Goal: Task Accomplishment & Management: Manage account settings

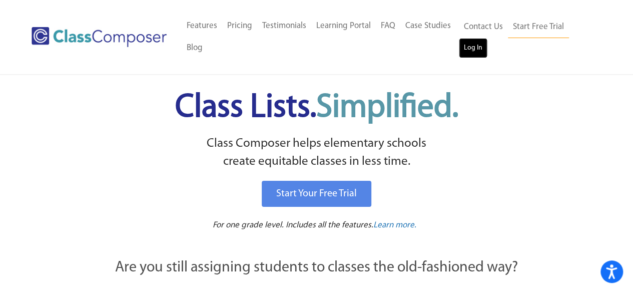
click at [468, 48] on link "Log In" at bounding box center [473, 48] width 29 height 20
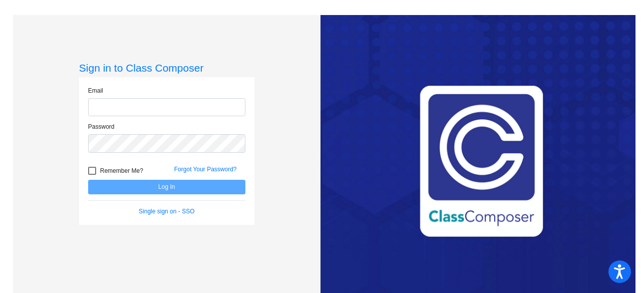
click at [197, 108] on input "email" at bounding box center [166, 107] width 157 height 19
type input "[EMAIL_ADDRESS][DOMAIN_NAME]"
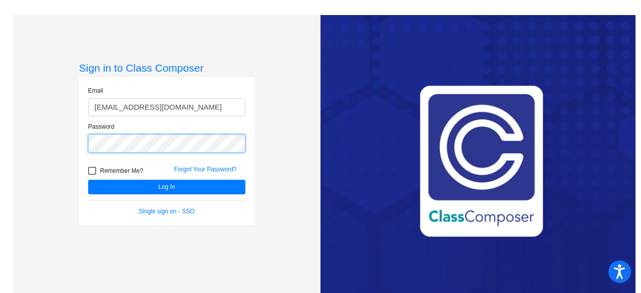
click at [88, 180] on button "Log In" at bounding box center [166, 187] width 157 height 15
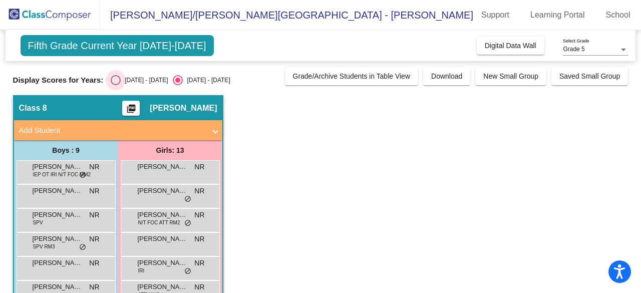
click at [120, 81] on div "Select an option" at bounding box center [116, 80] width 10 height 10
click at [116, 85] on input "[DATE] - [DATE]" at bounding box center [115, 85] width 1 height 1
radio input "true"
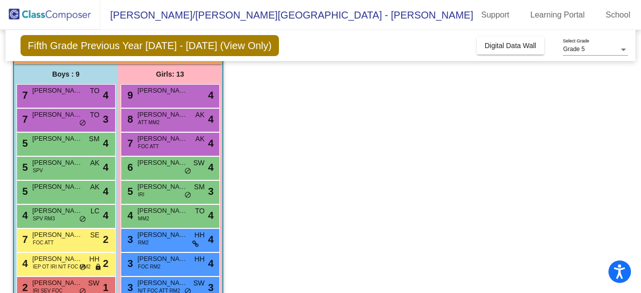
scroll to position [76, 0]
click at [50, 242] on span "FOC ATT" at bounding box center [43, 243] width 21 height 8
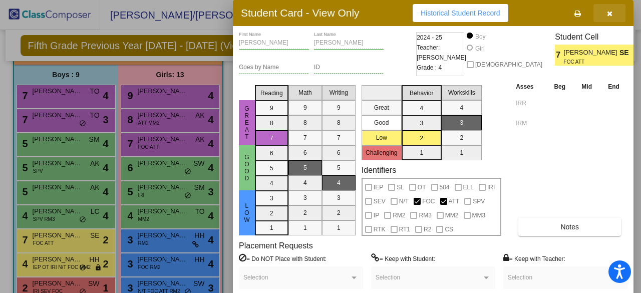
click at [613, 9] on button "button" at bounding box center [609, 13] width 32 height 18
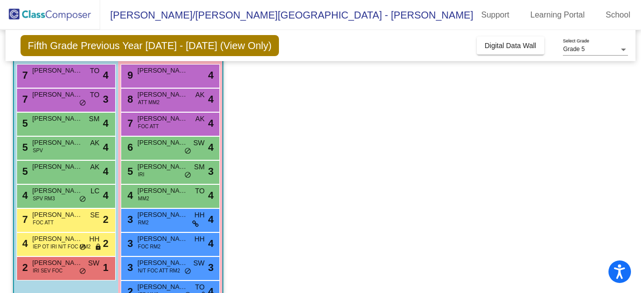
scroll to position [97, 0]
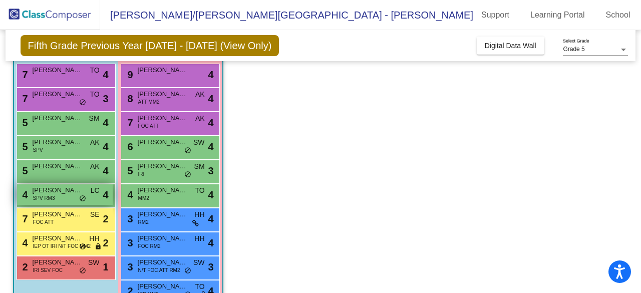
click at [74, 190] on span "[PERSON_NAME] [PERSON_NAME]" at bounding box center [58, 190] width 50 height 10
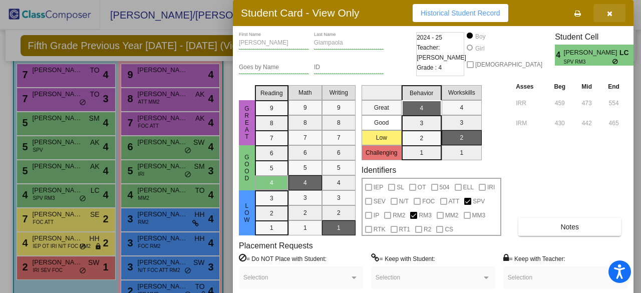
click at [604, 13] on button "button" at bounding box center [609, 13] width 32 height 18
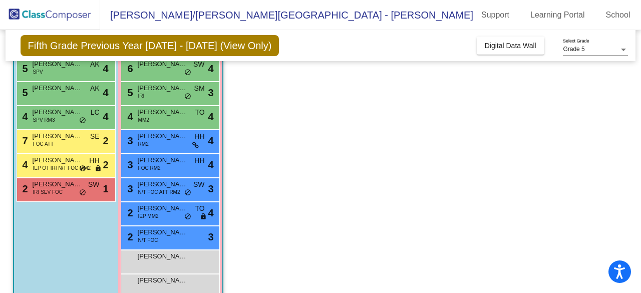
scroll to position [176, 0]
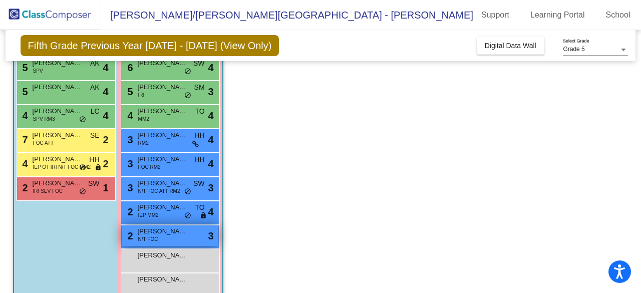
click at [156, 236] on span "N/T FOC" at bounding box center [148, 239] width 20 height 8
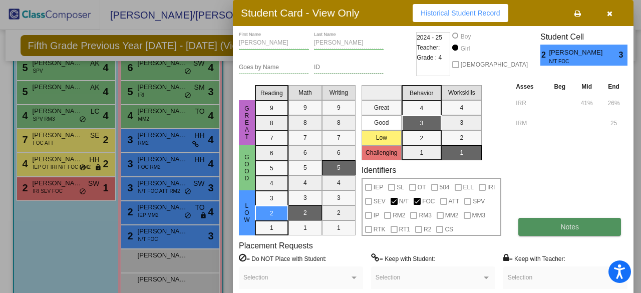
click at [546, 225] on button "Notes" at bounding box center [569, 227] width 103 height 18
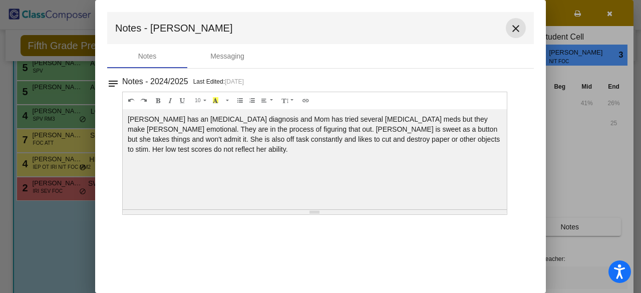
click at [511, 25] on mat-icon "close" at bounding box center [515, 29] width 12 height 12
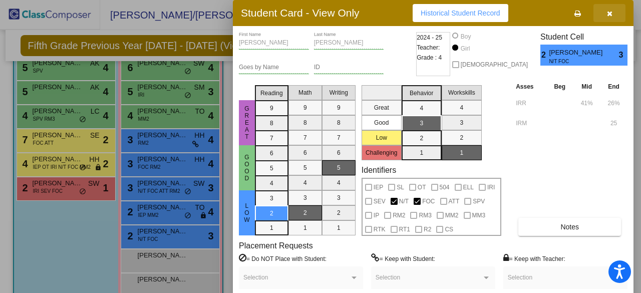
click at [609, 13] on icon "button" at bounding box center [610, 13] width 6 height 7
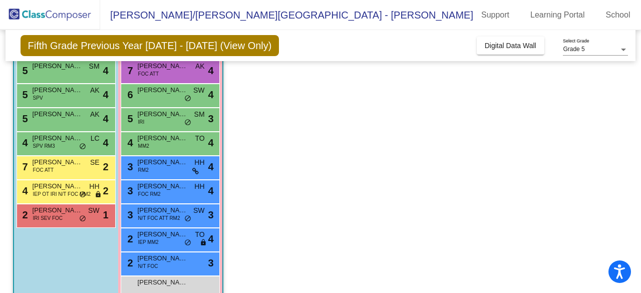
scroll to position [149, 0]
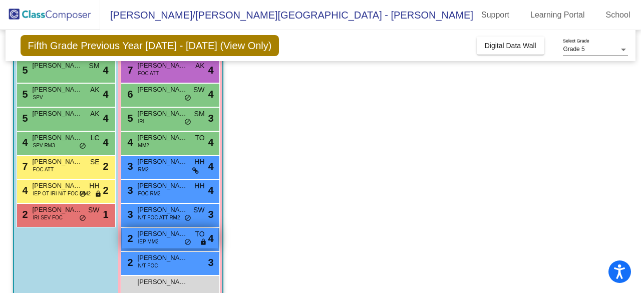
click at [162, 245] on div "2 [PERSON_NAME] IEP MM2 TO lock do_not_disturb_alt 4" at bounding box center [170, 238] width 96 height 21
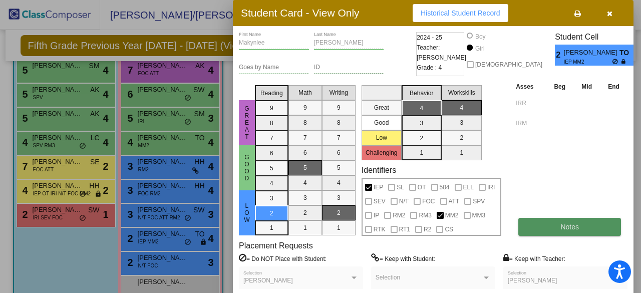
click at [549, 222] on button "Notes" at bounding box center [569, 227] width 103 height 18
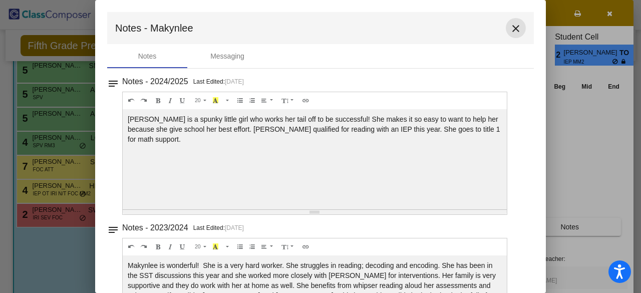
click at [513, 32] on mat-icon "close" at bounding box center [515, 29] width 12 height 12
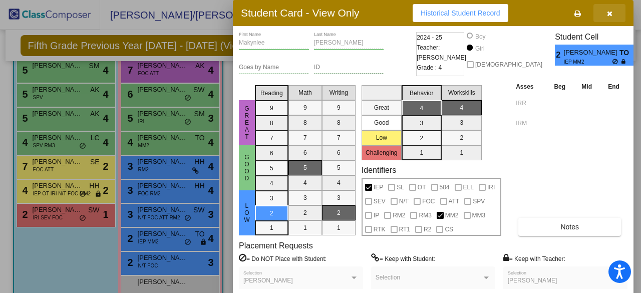
click at [611, 17] on icon "button" at bounding box center [610, 13] width 6 height 7
